Goal: Information Seeking & Learning: Learn about a topic

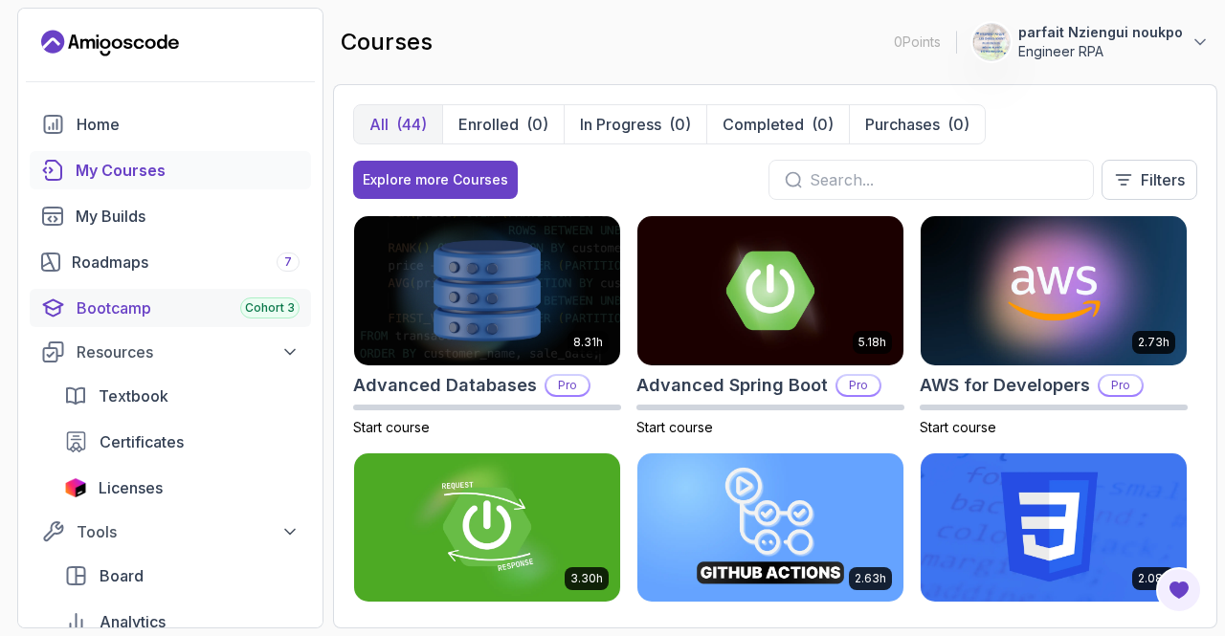
click at [209, 316] on div "Bootcamp Cohort 3" at bounding box center [188, 308] width 223 height 23
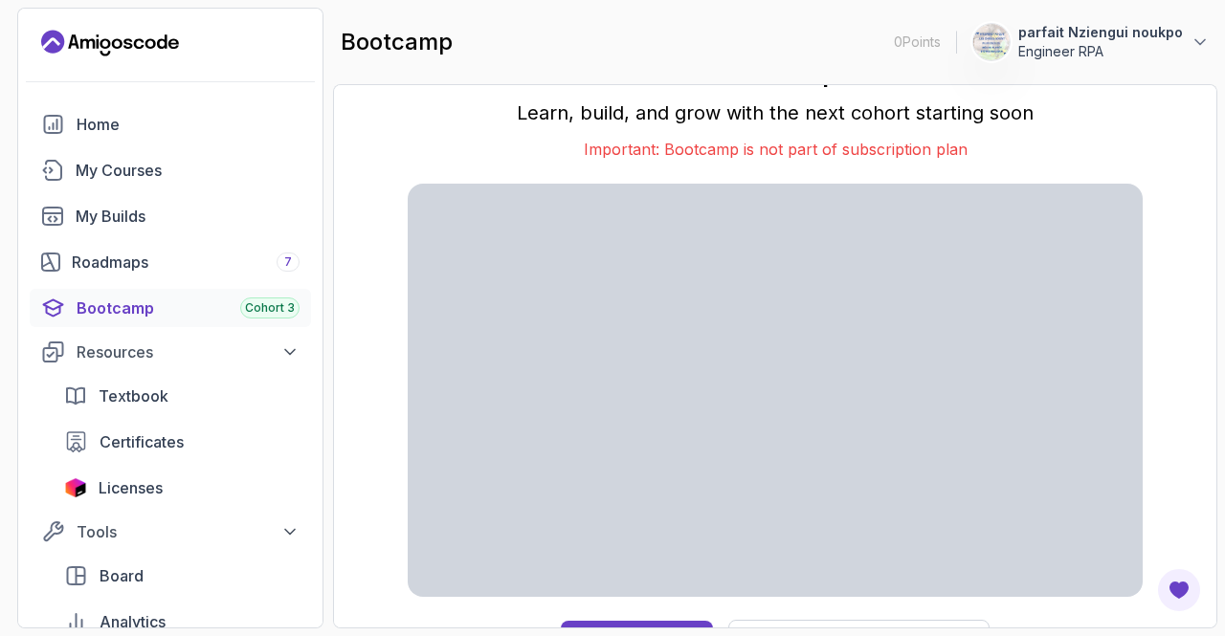
click at [634, 148] on p "Important: Bootcamp is not part of subscription plan" at bounding box center [775, 149] width 735 height 23
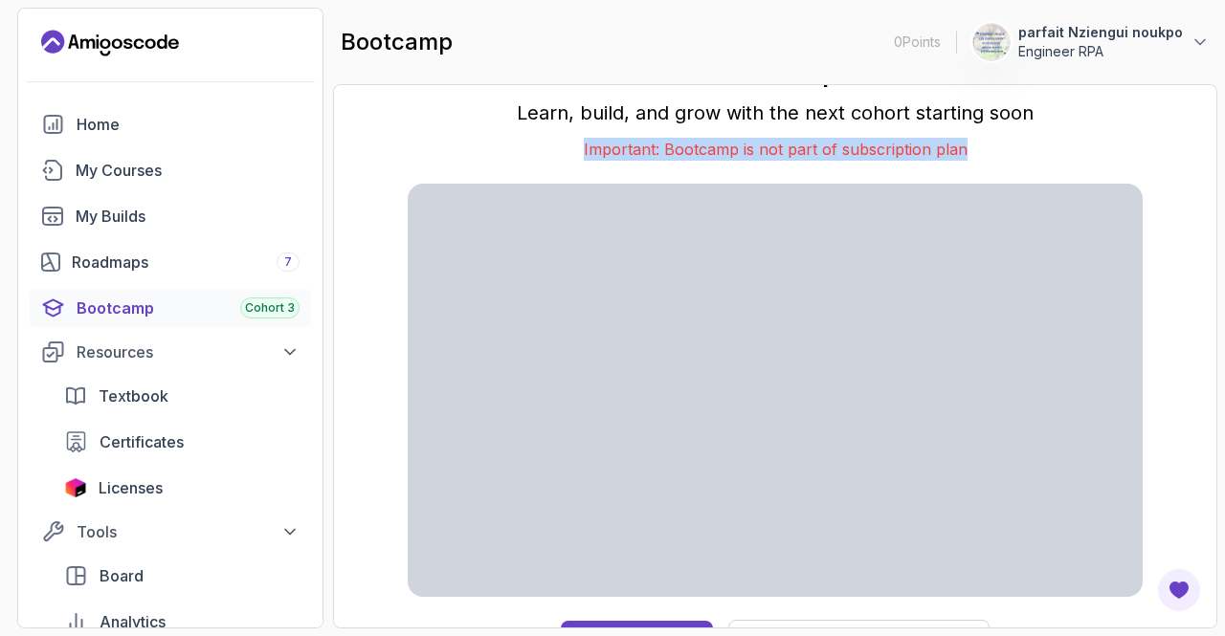
click at [634, 148] on p "Important: Bootcamp is not part of subscription plan" at bounding box center [775, 149] width 735 height 23
click at [587, 158] on div at bounding box center [587, 158] width 0 height 0
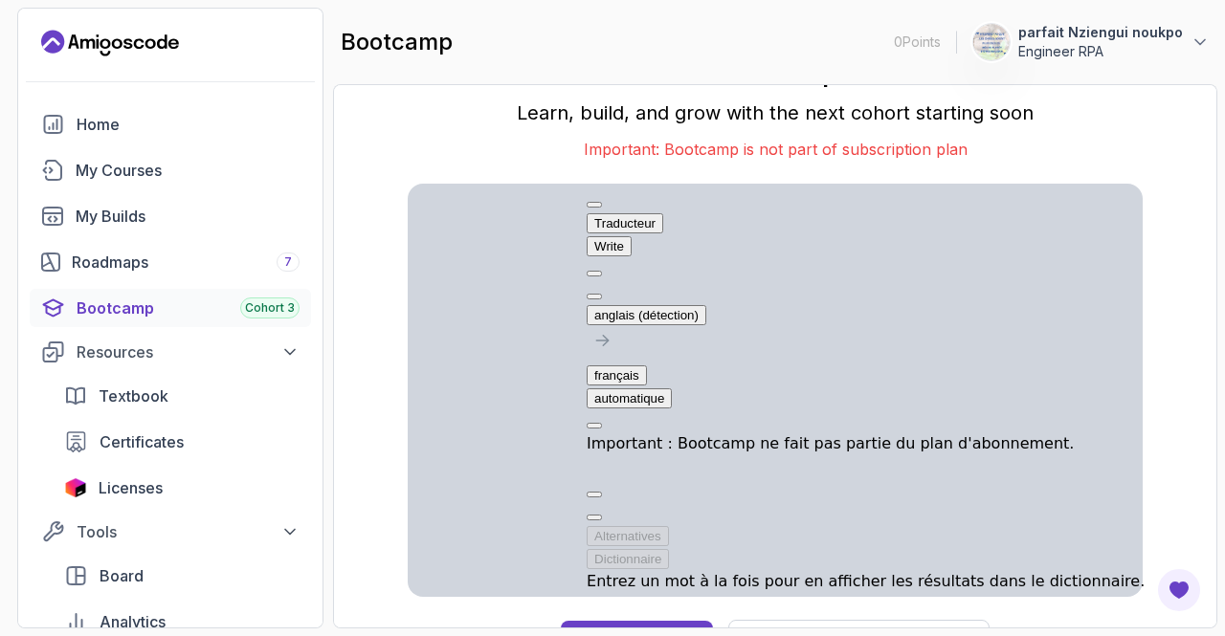
click at [474, 122] on p "Learn, build, and grow with the next cohort starting soon" at bounding box center [775, 113] width 735 height 27
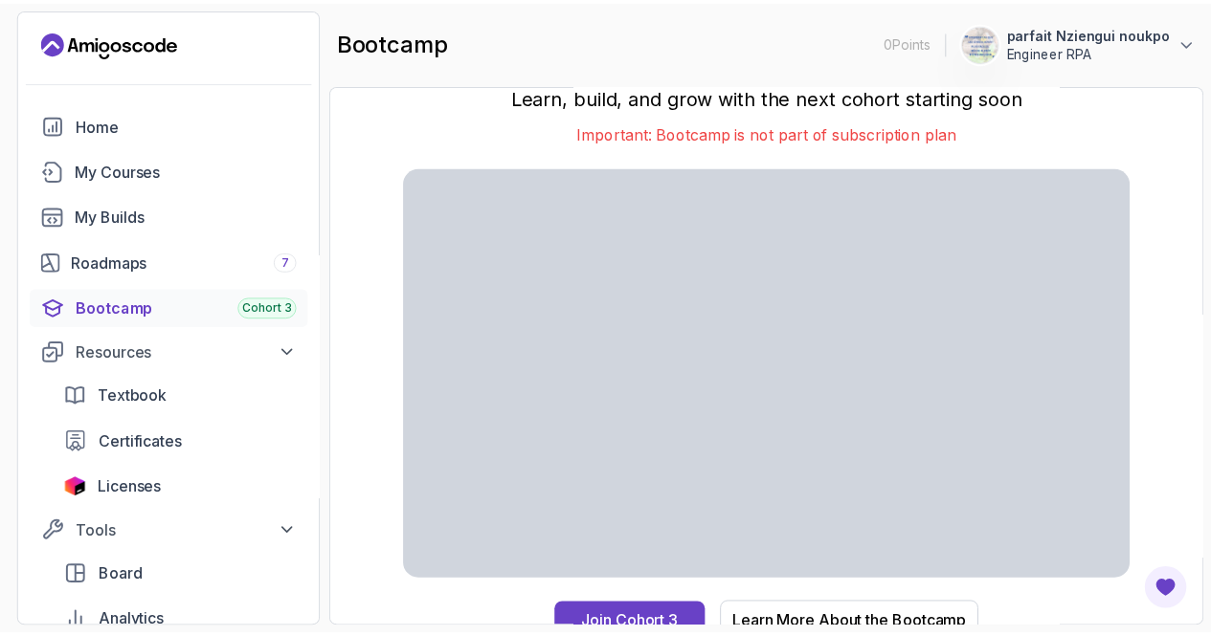
scroll to position [31, 0]
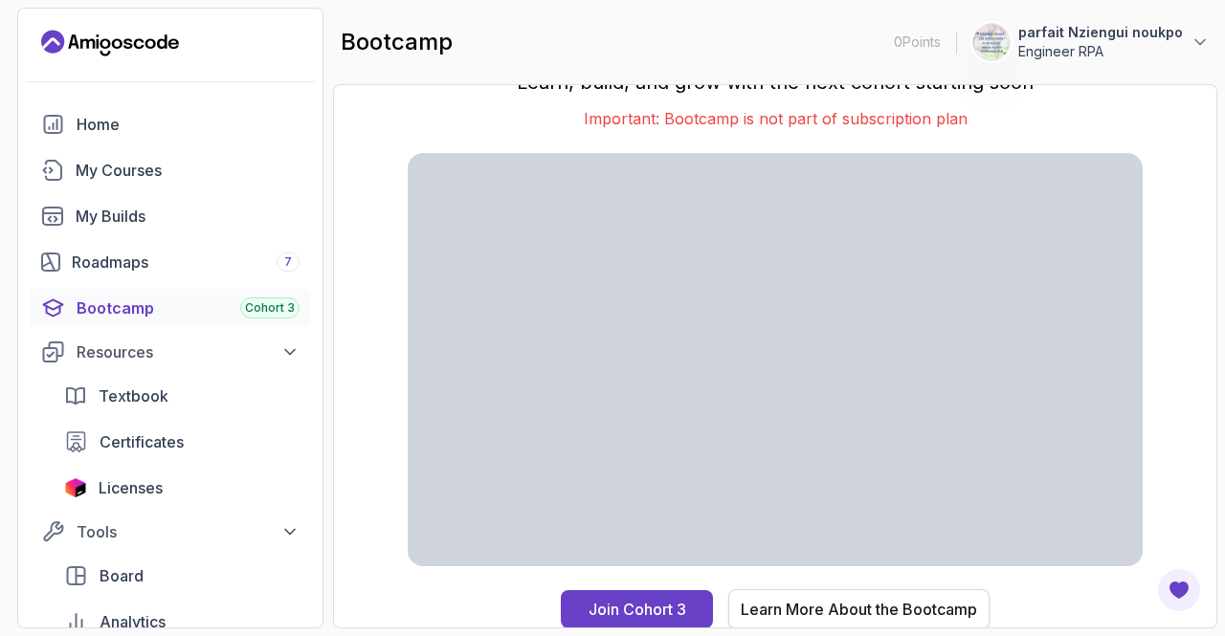
click at [825, 608] on div "Learn More About the Bootcamp" at bounding box center [859, 609] width 236 height 23
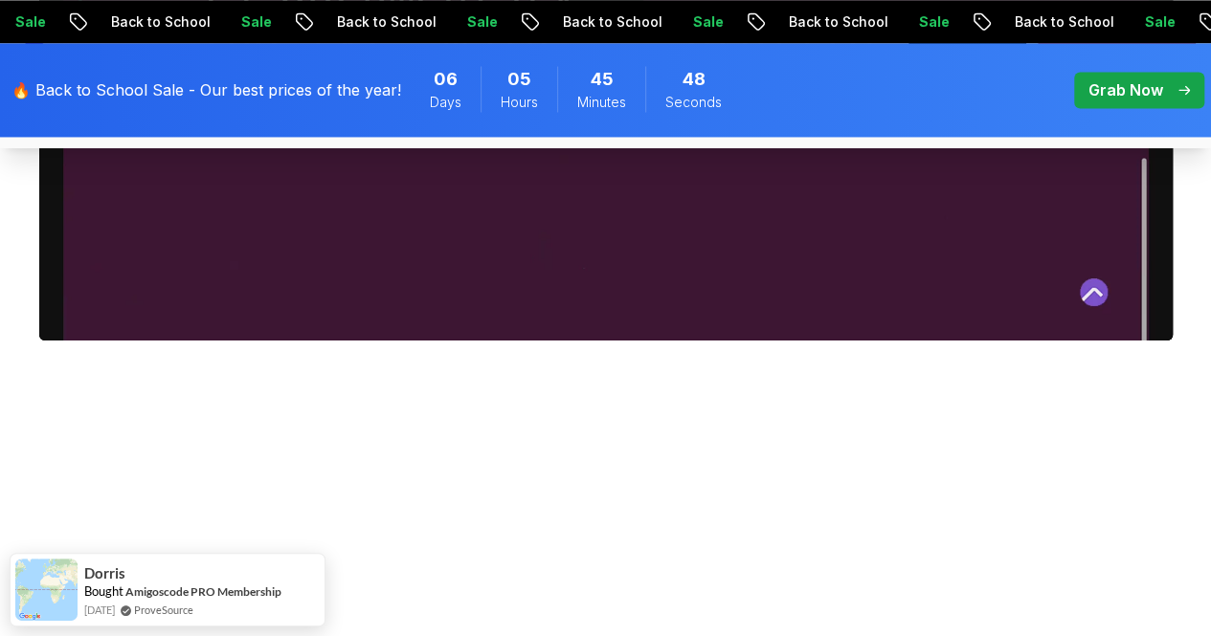
scroll to position [1627, 0]
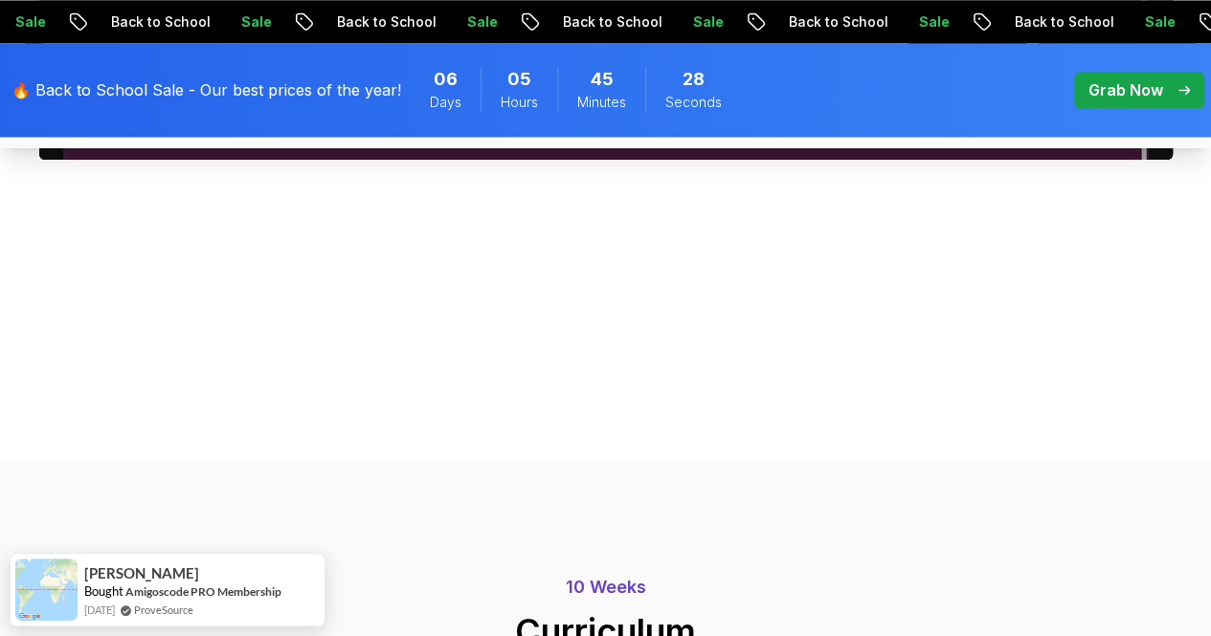
drag, startPoint x: 743, startPoint y: 508, endPoint x: 1112, endPoint y: 339, distance: 406.4
